Goal: Transaction & Acquisition: Purchase product/service

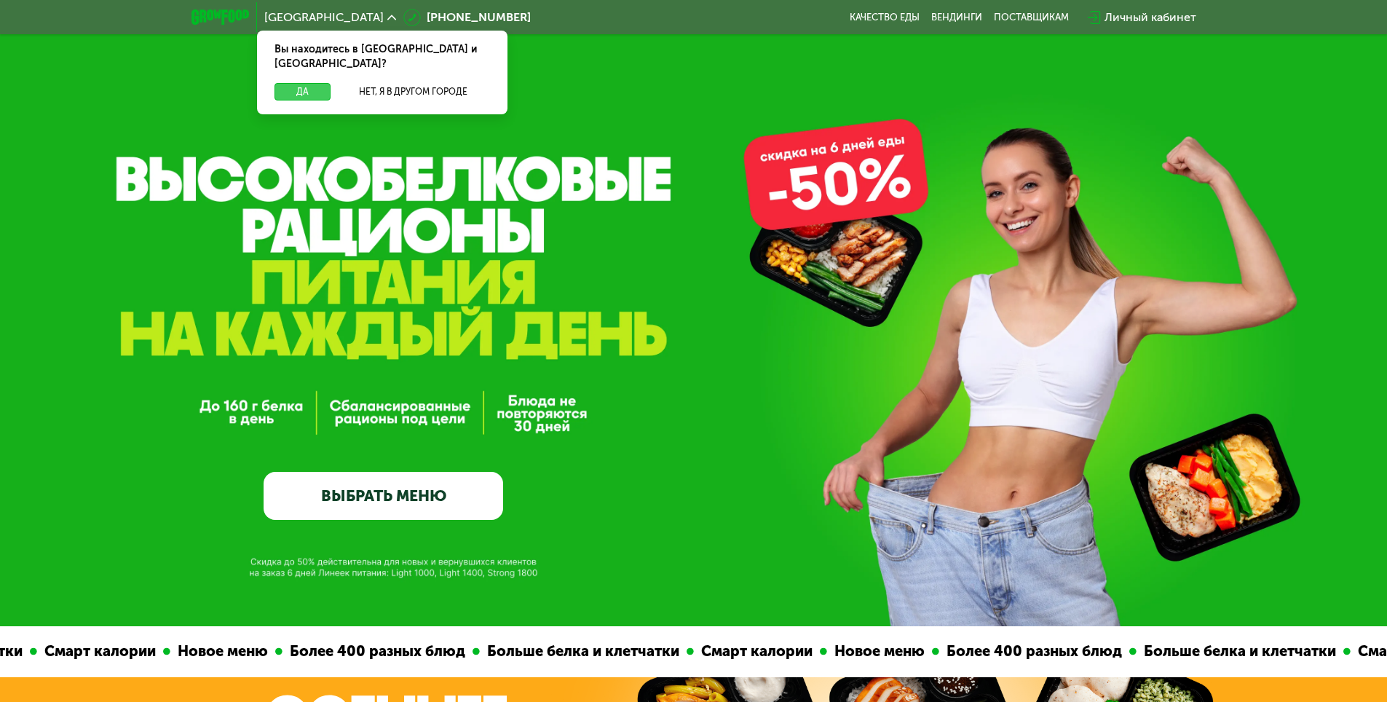
click at [307, 83] on button "Да" at bounding box center [303, 91] width 56 height 17
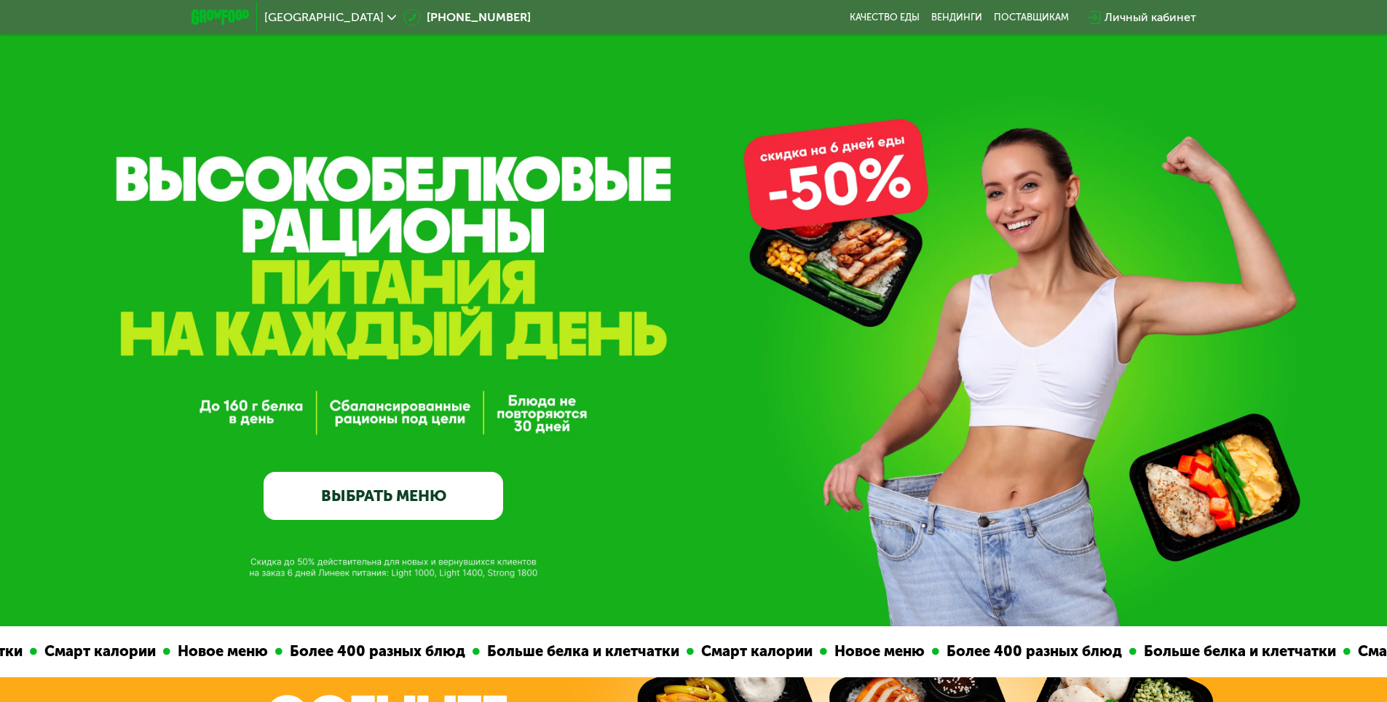
click at [415, 490] on link "ВЫБРАТЬ МЕНЮ" at bounding box center [384, 496] width 240 height 48
click at [408, 500] on link "ВЫБРАТЬ МЕНЮ" at bounding box center [384, 496] width 240 height 48
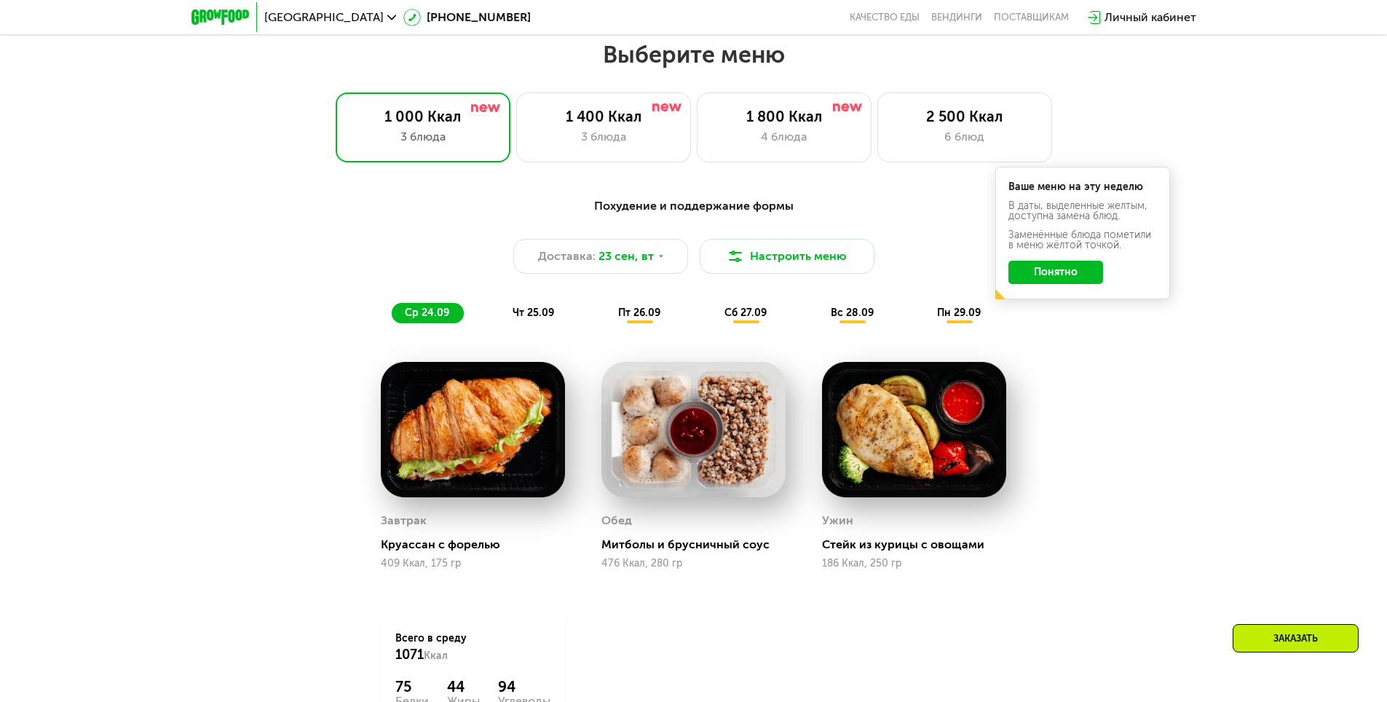
scroll to position [1207, 0]
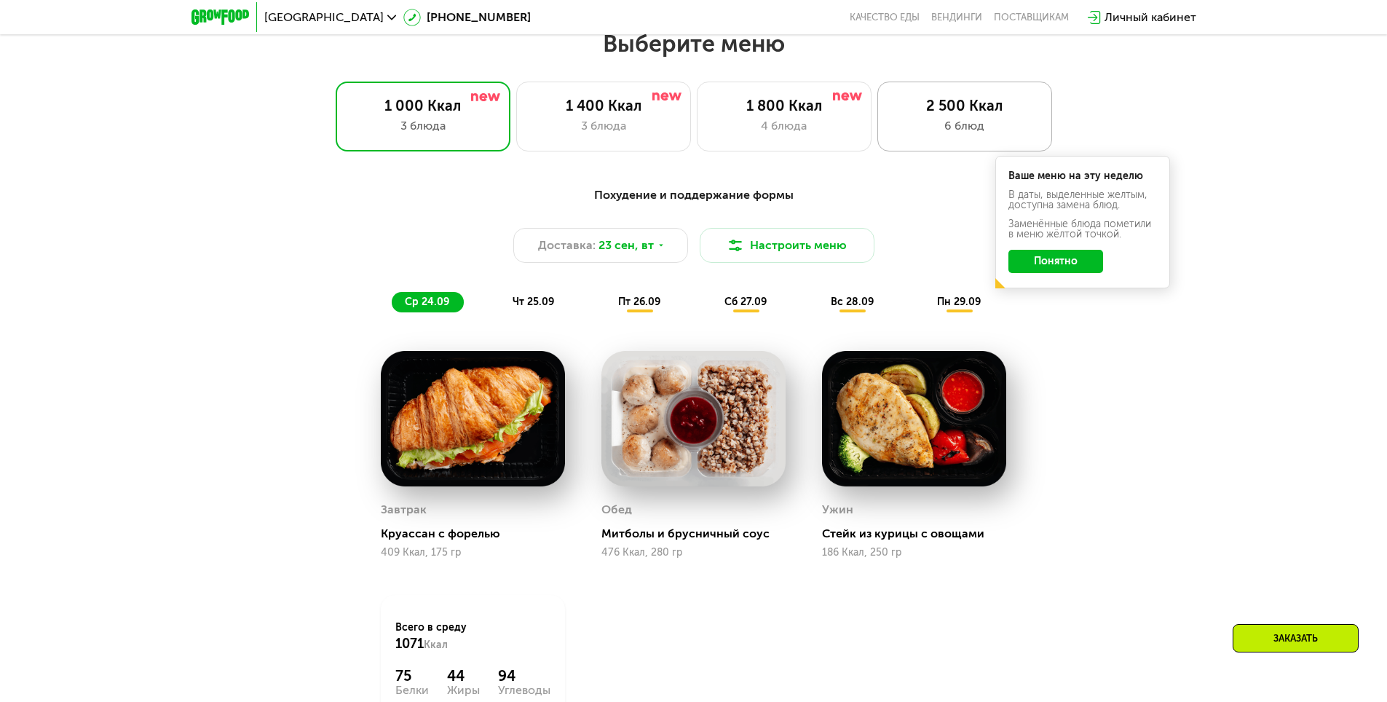
click at [890, 122] on div "2 500 Ккал 6 блюд" at bounding box center [964, 117] width 175 height 70
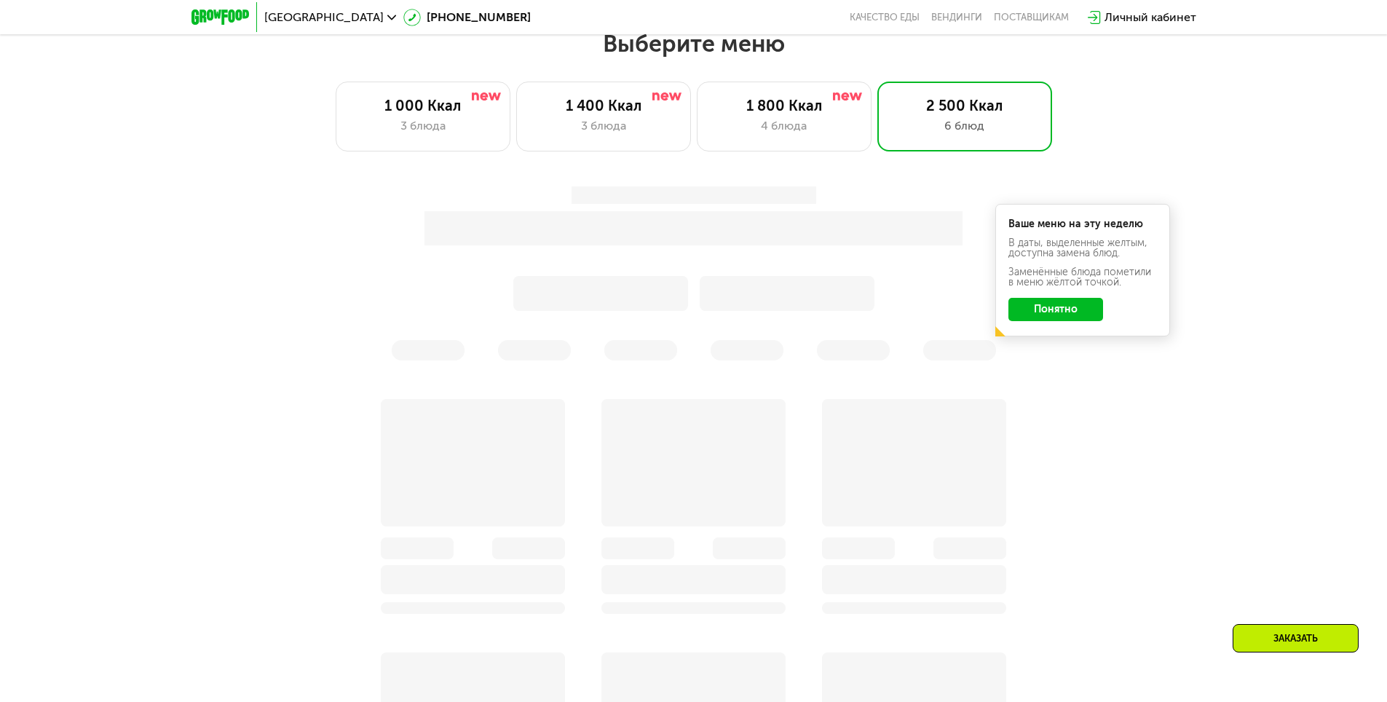
click at [1053, 316] on div at bounding box center [694, 273] width 862 height 174
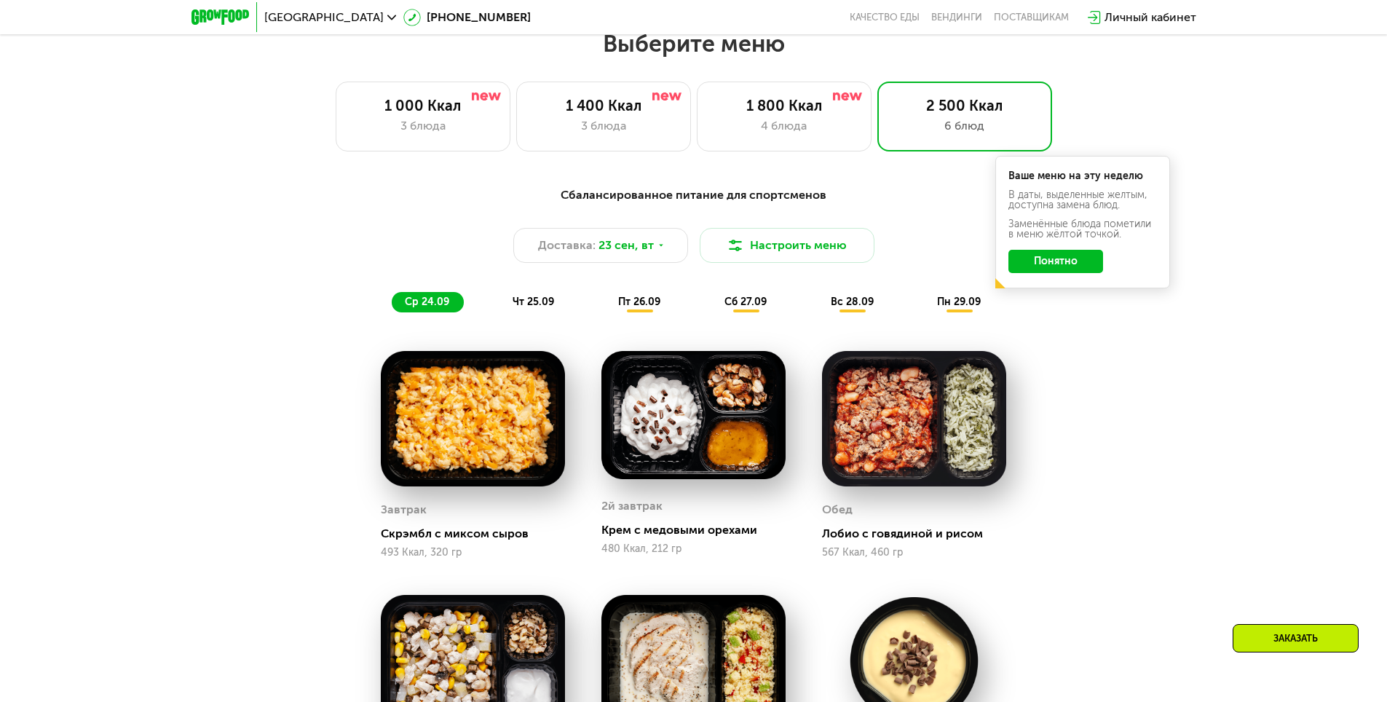
click at [1054, 269] on button "Понятно" at bounding box center [1055, 261] width 95 height 23
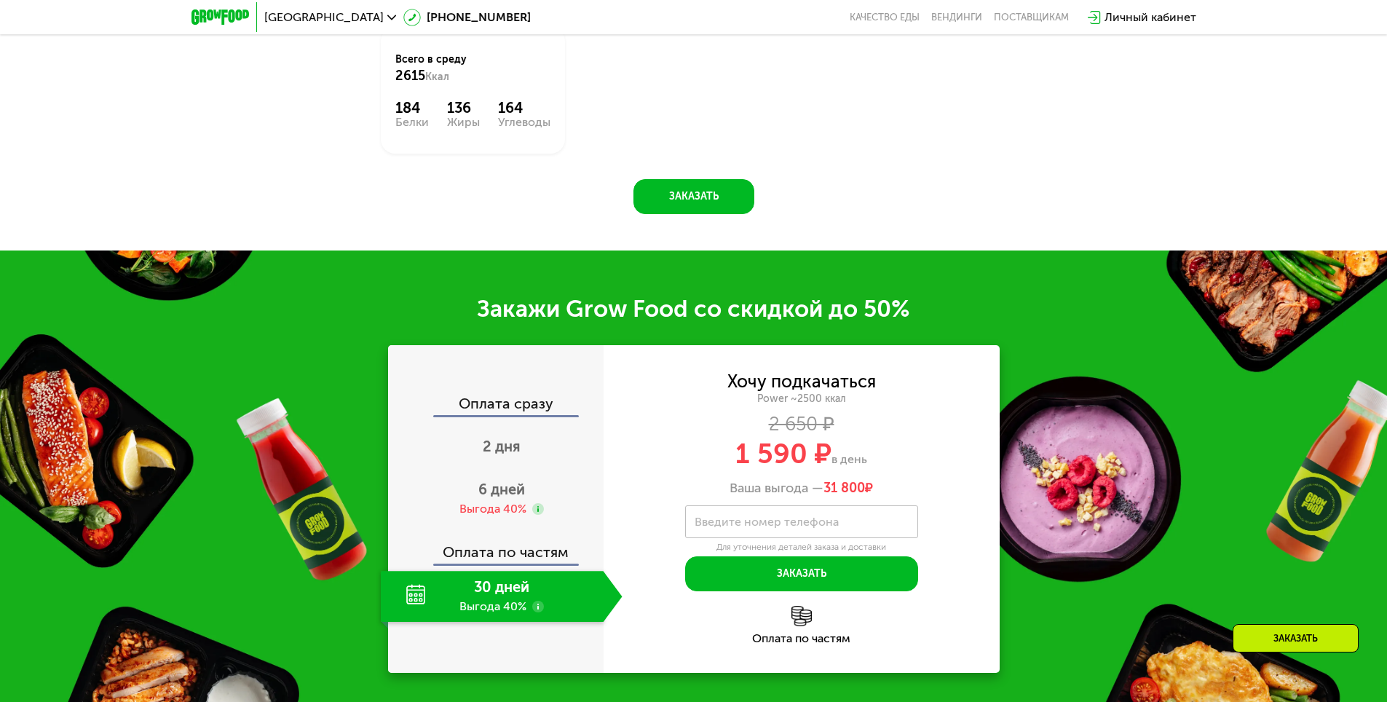
scroll to position [2227, 0]
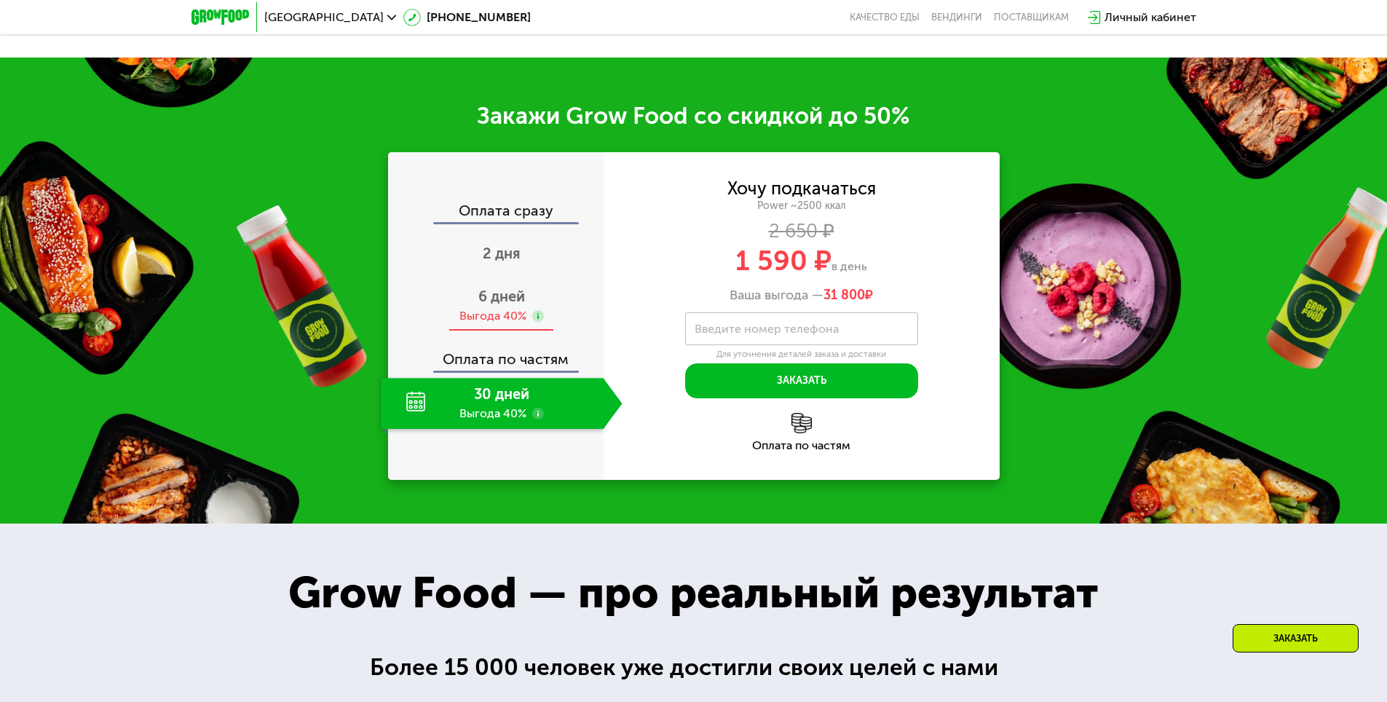
click at [513, 289] on span "6 дней" at bounding box center [501, 296] width 47 height 17
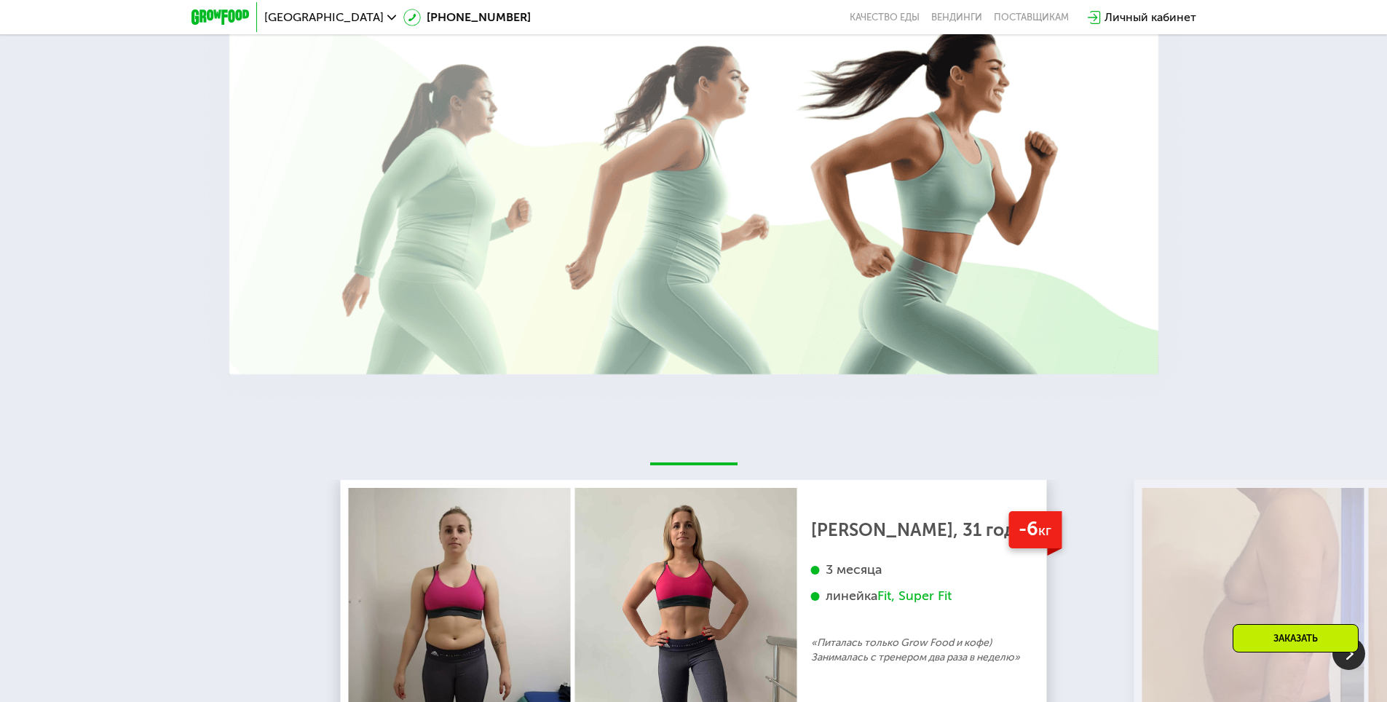
scroll to position [3100, 0]
